Goal: Task Accomplishment & Management: Use online tool/utility

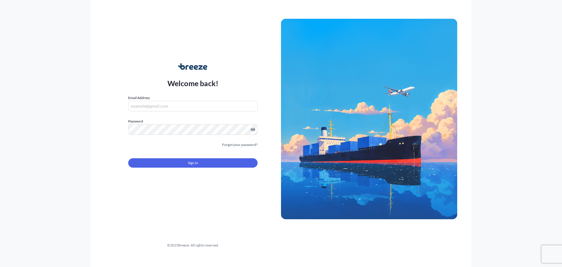
type input "[EMAIL_ADDRESS][DOMAIN_NAME]"
click at [195, 159] on button "Sign In" at bounding box center [192, 162] width 129 height 9
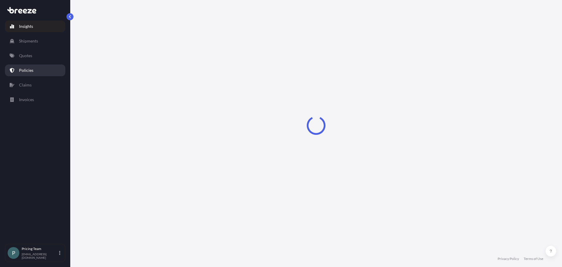
select select "2025"
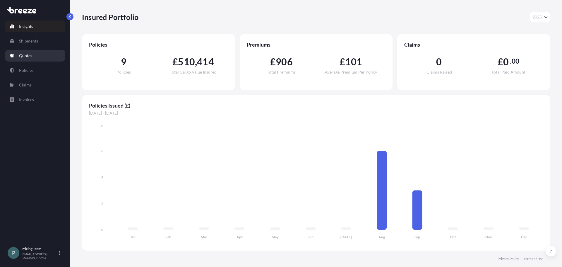
click at [27, 54] on p "Quotes" at bounding box center [25, 56] width 13 height 6
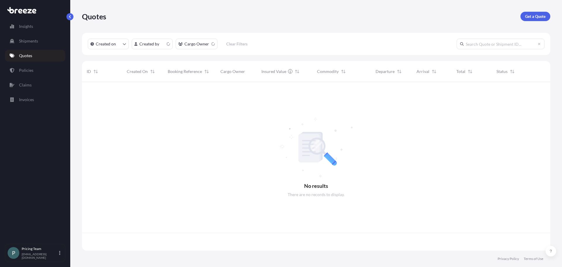
scroll to position [167, 464]
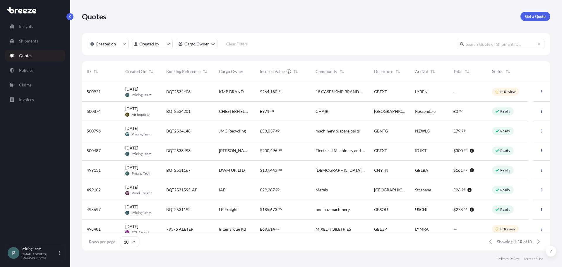
click at [215, 131] on div "JMC Recycling" at bounding box center [234, 131] width 41 height 20
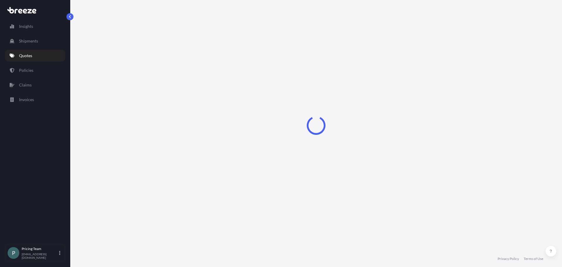
scroll to position [176, 0]
select select "Sea"
select select "2"
